Goal: Obtain resource: Obtain resource

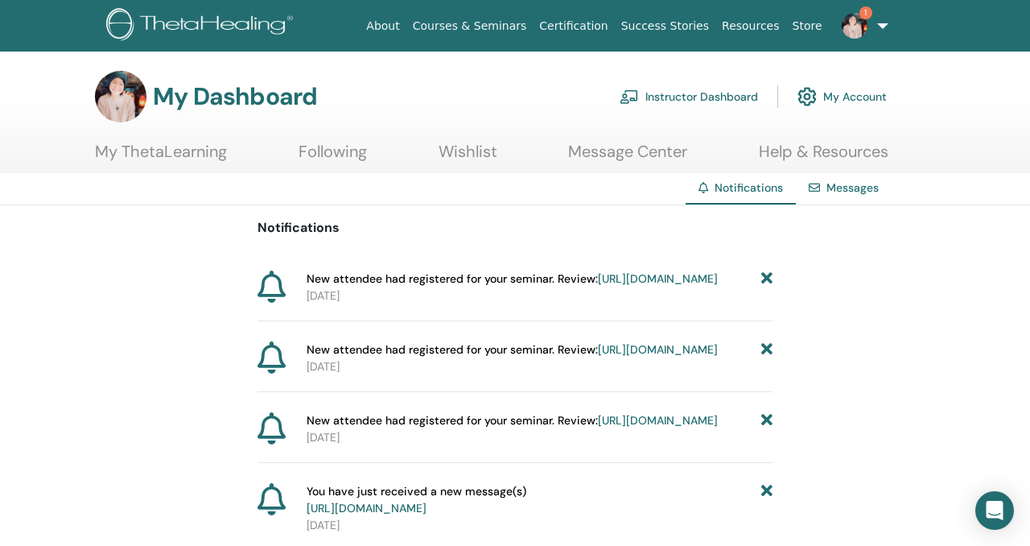
click at [854, 27] on img at bounding box center [855, 26] width 26 height 26
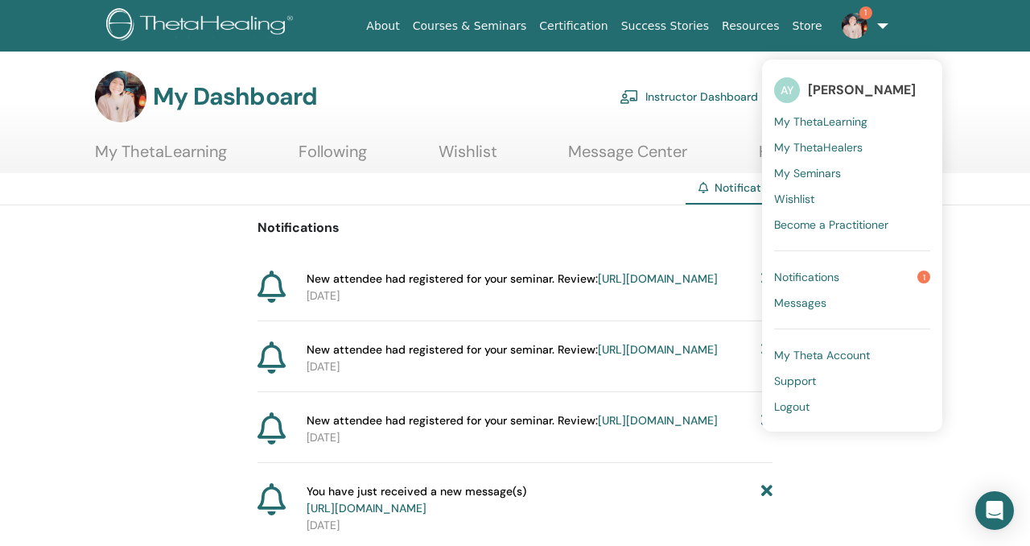
click at [836, 277] on span "Notifications" at bounding box center [806, 277] width 65 height 14
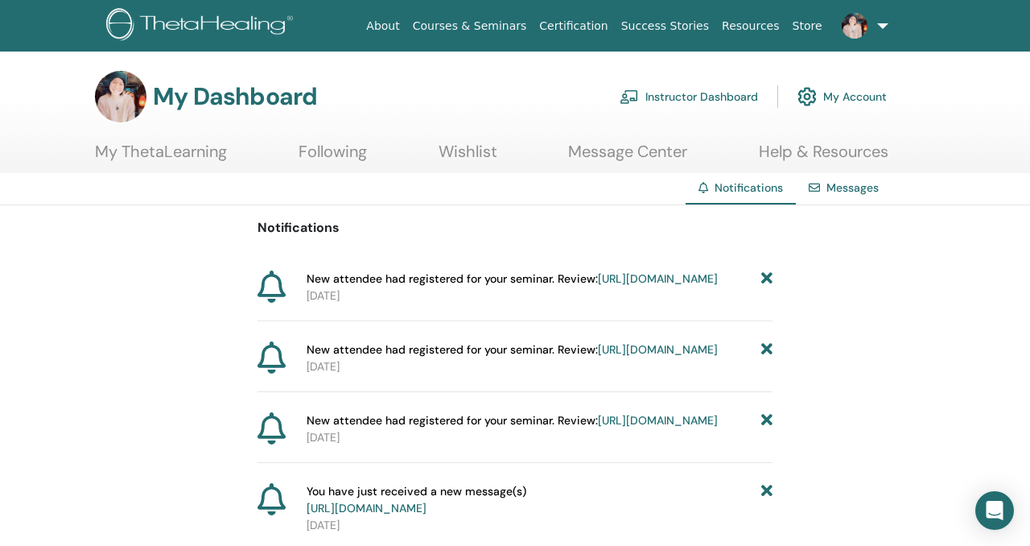
click at [848, 101] on link "My Account" at bounding box center [842, 96] width 89 height 35
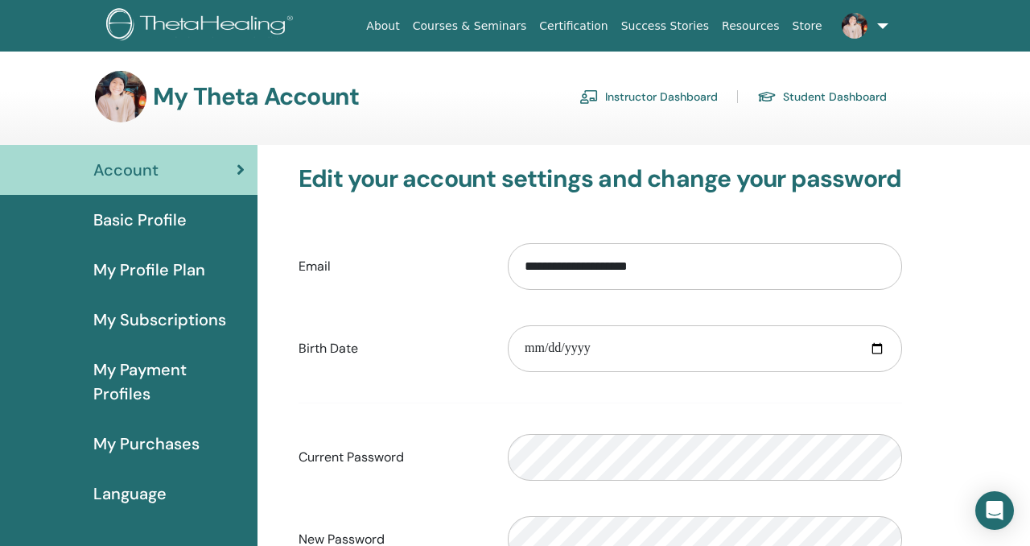
click at [659, 95] on link "Instructor Dashboard" at bounding box center [649, 97] width 138 height 26
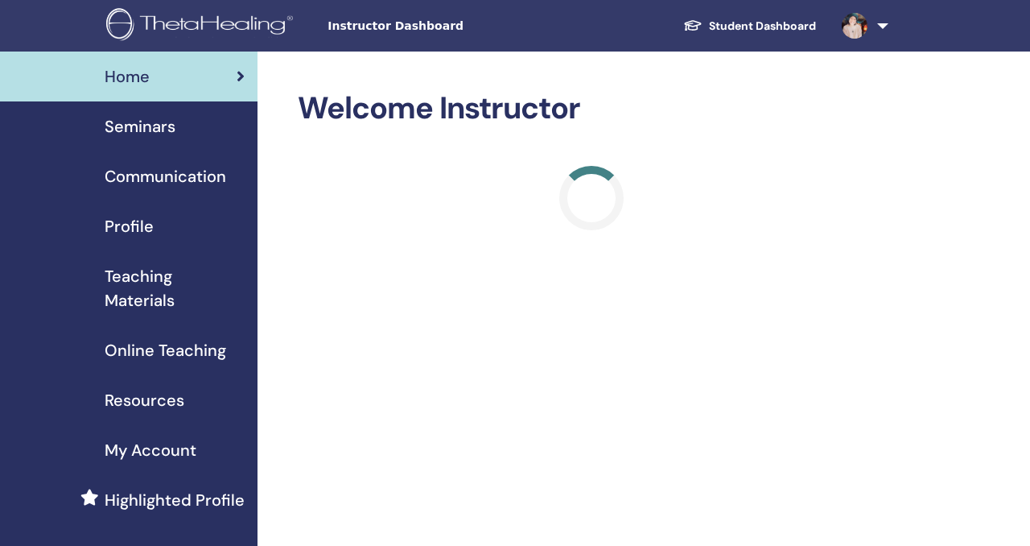
click at [151, 398] on span "Resources" at bounding box center [145, 400] width 80 height 24
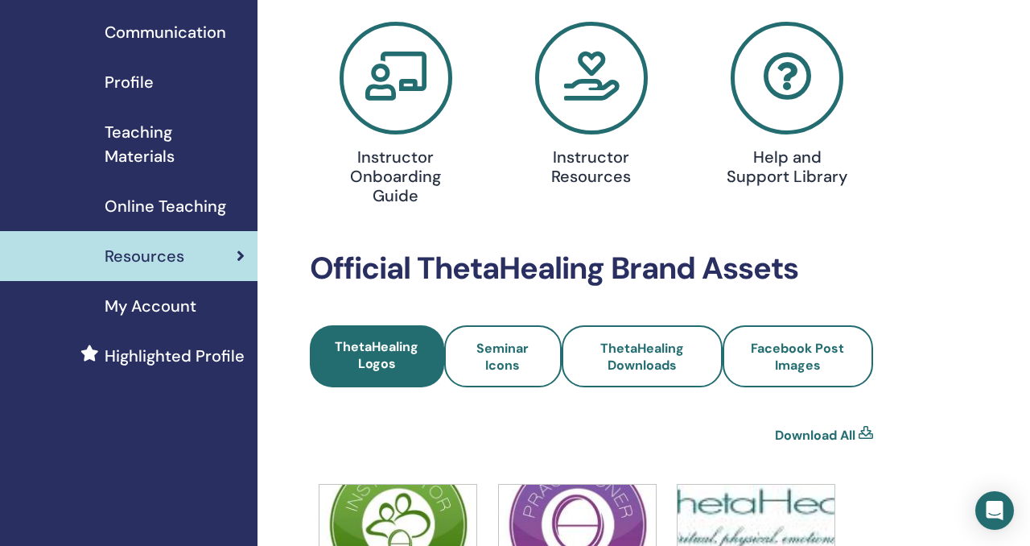
scroll to position [138, 0]
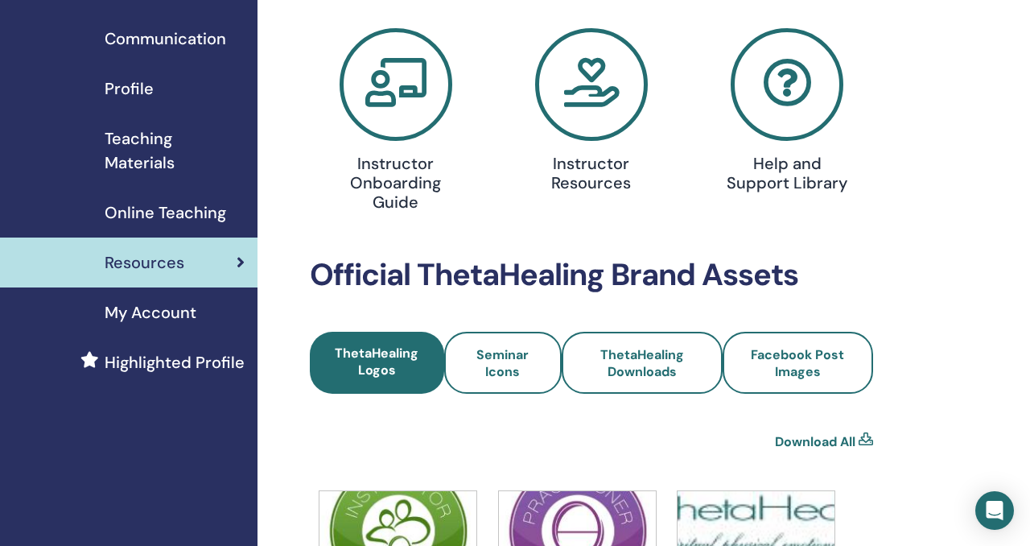
click at [146, 144] on span "Teaching Materials" at bounding box center [175, 150] width 140 height 48
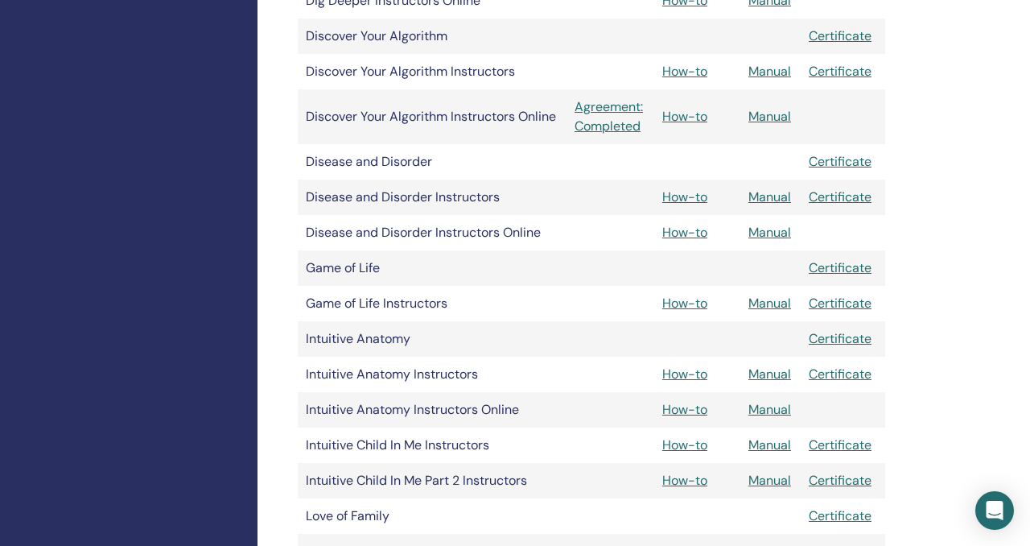
scroll to position [1382, 0]
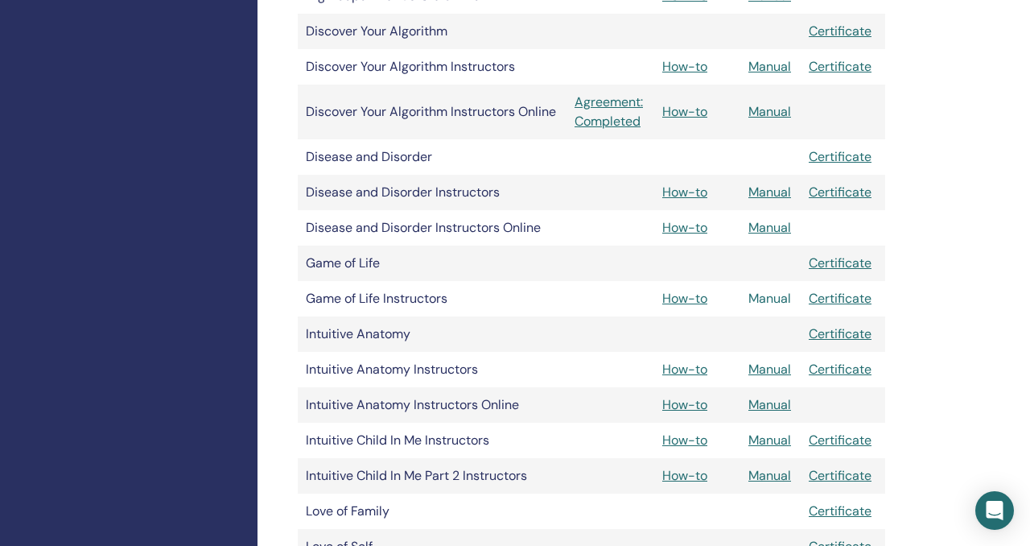
click at [770, 300] on link "Manual" at bounding box center [770, 298] width 43 height 17
